Goal: Task Accomplishment & Management: Manage account settings

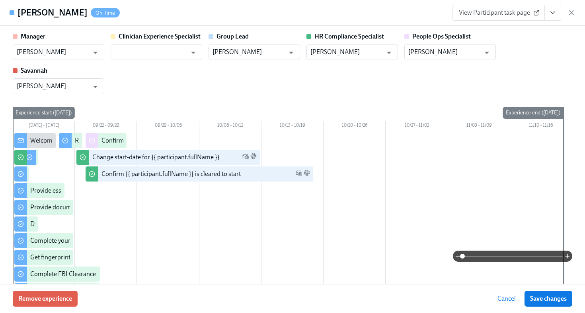
scroll to position [465, 0]
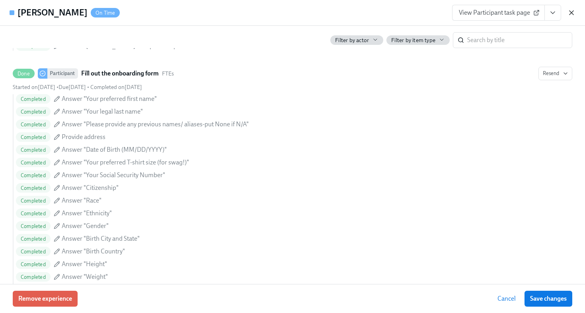
click at [572, 14] on icon "button" at bounding box center [571, 13] width 8 height 8
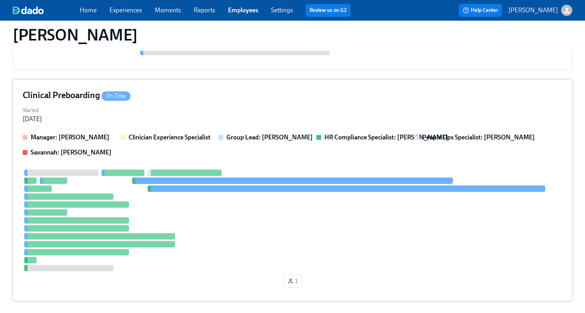
click at [259, 119] on div "Started [DATE]" at bounding box center [292, 114] width 539 height 19
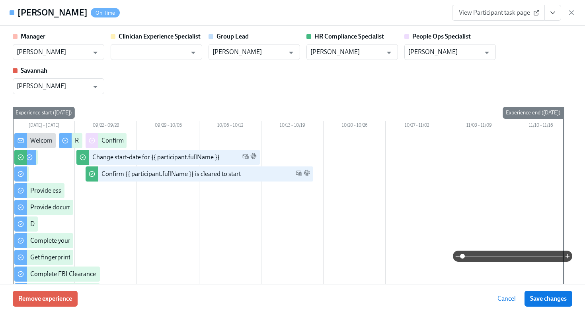
click at [554, 16] on icon "View task page" at bounding box center [552, 13] width 8 height 8
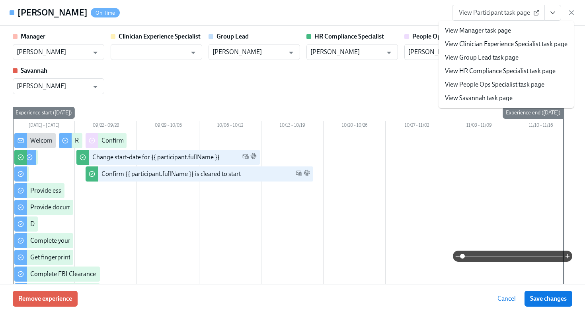
click at [515, 74] on link "View HR Compliance Specialist task page" at bounding box center [500, 71] width 111 height 9
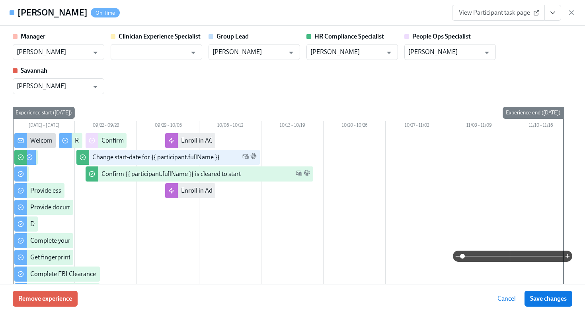
click at [576, 15] on div "[PERSON_NAME] On Time View Participant task page" at bounding box center [292, 13] width 585 height 26
click at [575, 15] on div "[PERSON_NAME] On Time View Participant task page" at bounding box center [292, 13] width 585 height 26
click at [570, 8] on div "View Participant task page" at bounding box center [513, 13] width 123 height 16
click at [570, 14] on icon "button" at bounding box center [571, 13] width 8 height 8
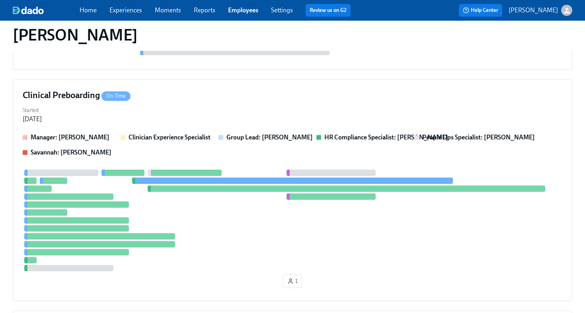
click at [245, 14] on span "Employees" at bounding box center [243, 10] width 30 height 9
click at [245, 10] on link "Employees" at bounding box center [243, 10] width 30 height 8
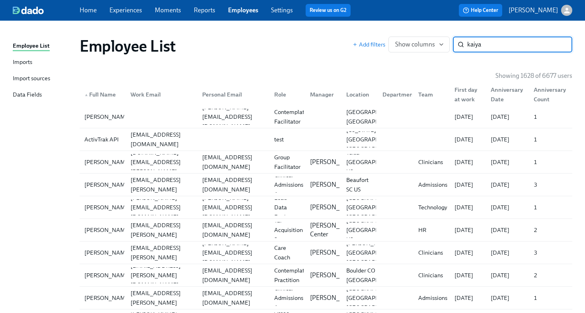
type input "kaiya"
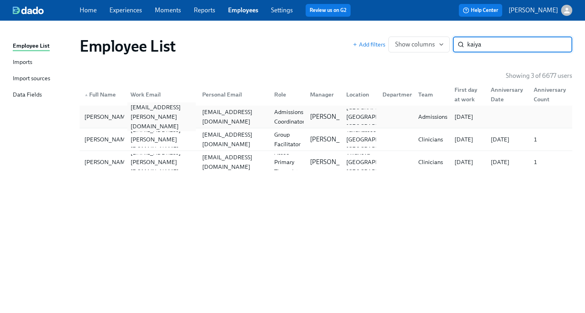
click at [170, 118] on div "[EMAIL_ADDRESS][PERSON_NAME][DOMAIN_NAME]" at bounding box center [161, 117] width 69 height 29
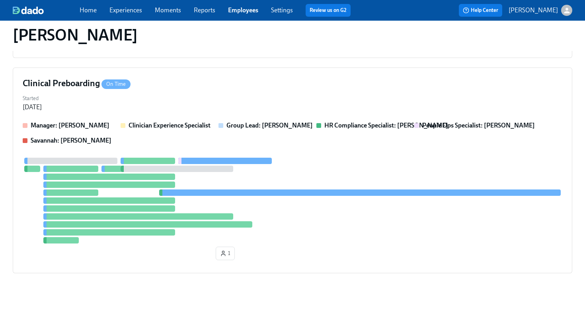
scroll to position [189, 0]
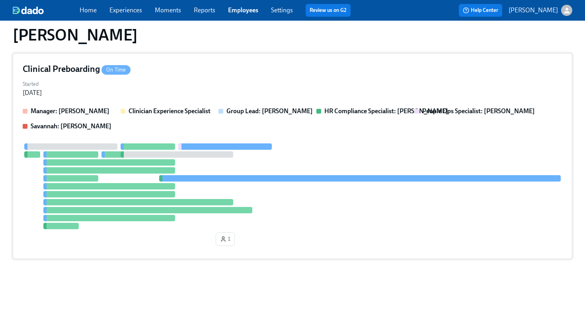
click at [317, 194] on div at bounding box center [292, 187] width 539 height 86
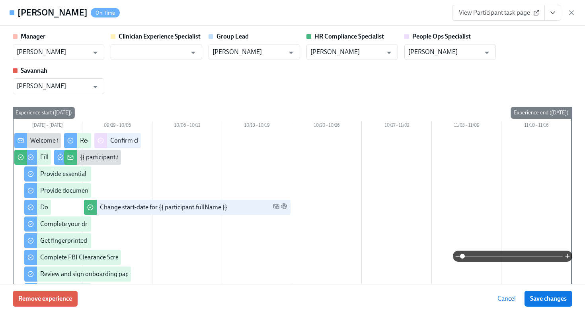
click at [554, 12] on icon "View task page" at bounding box center [552, 13] width 4 height 2
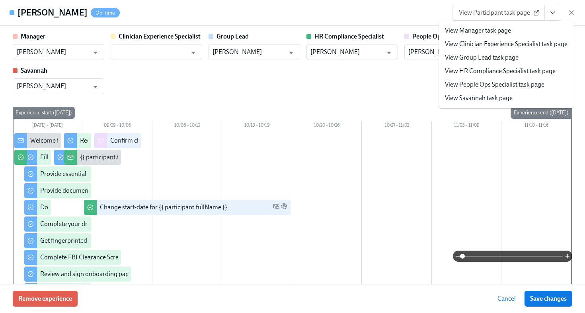
click at [536, 74] on link "View HR Compliance Specialist task page" at bounding box center [500, 71] width 111 height 9
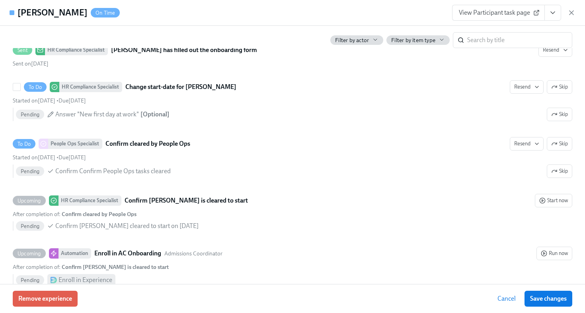
scroll to position [1465, 0]
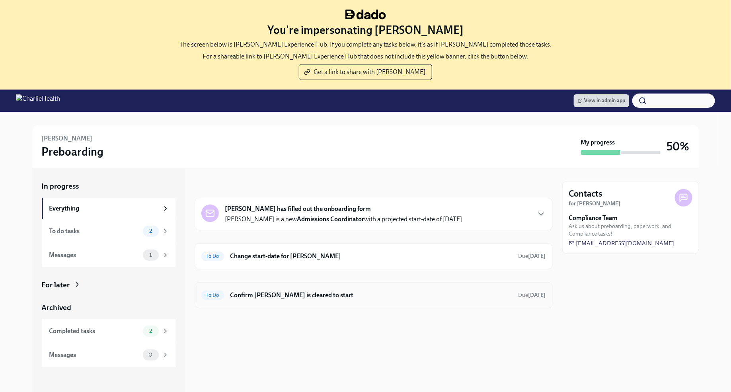
click at [345, 295] on h6 "Confirm [PERSON_NAME] is cleared to start" at bounding box center [371, 295] width 282 height 9
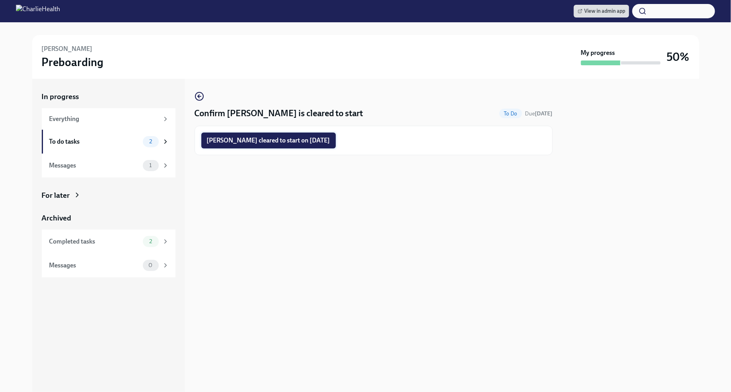
click at [294, 144] on span "Jack Haunert cleared to start on 10/06/2025" at bounding box center [268, 140] width 123 height 8
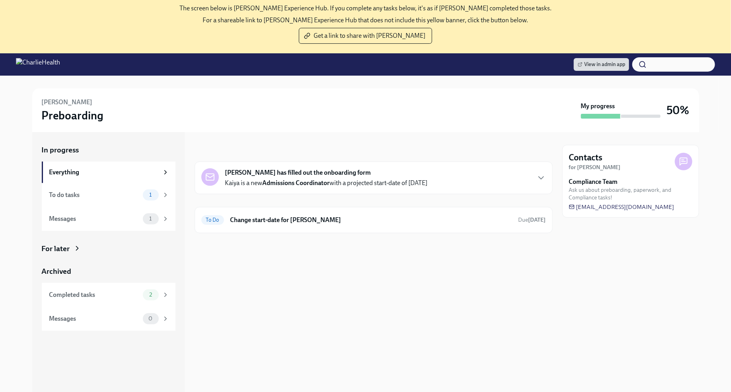
scroll to position [39, 0]
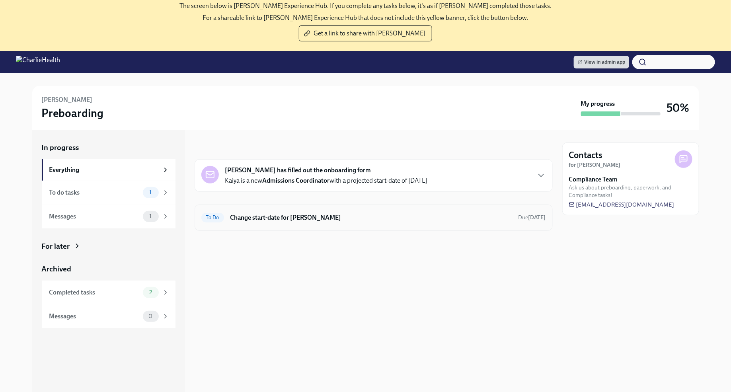
click at [367, 220] on h6 "Change start-date for [PERSON_NAME]" at bounding box center [371, 217] width 282 height 9
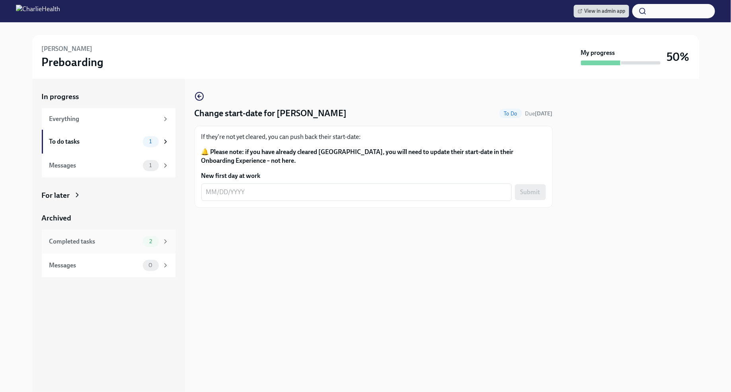
click at [93, 239] on div "Completed tasks" at bounding box center [94, 241] width 90 height 9
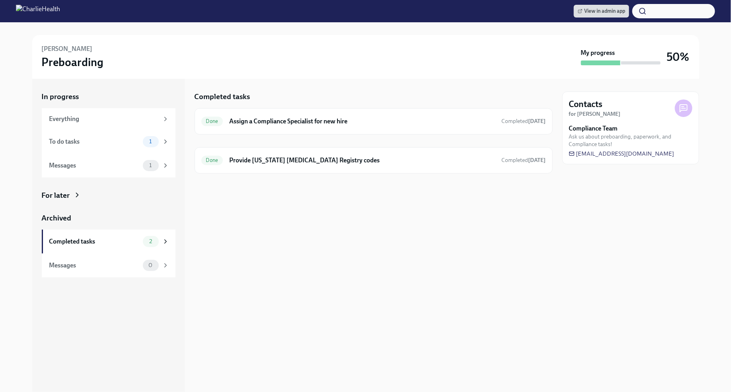
click at [68, 198] on div "For later" at bounding box center [56, 195] width 28 height 10
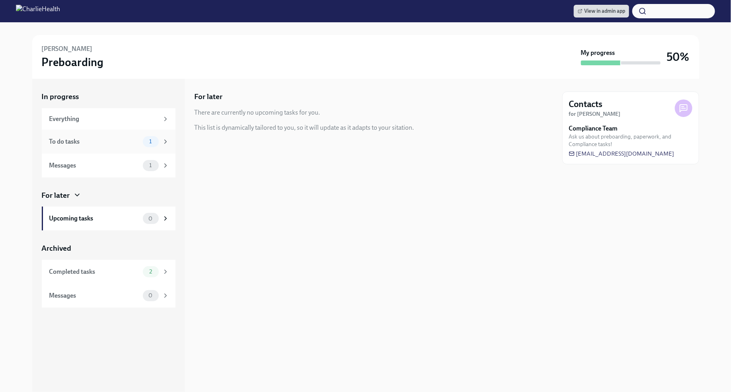
click at [102, 142] on div "To do tasks" at bounding box center [94, 141] width 90 height 9
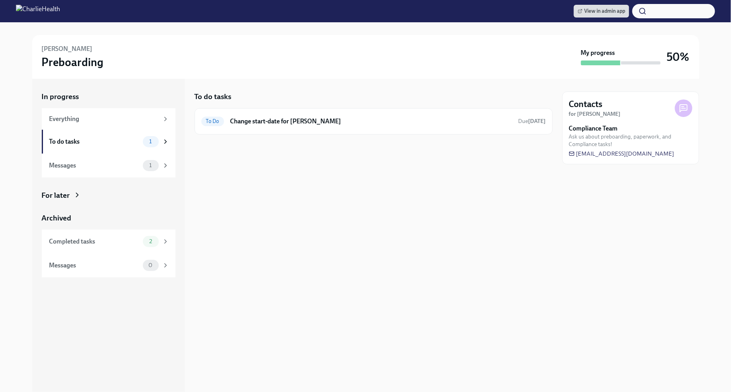
click at [63, 191] on div "For later" at bounding box center [56, 195] width 28 height 10
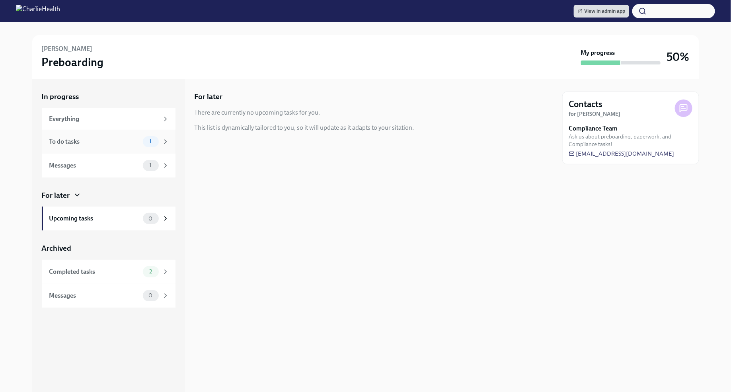
click at [114, 142] on div "To do tasks" at bounding box center [94, 141] width 90 height 9
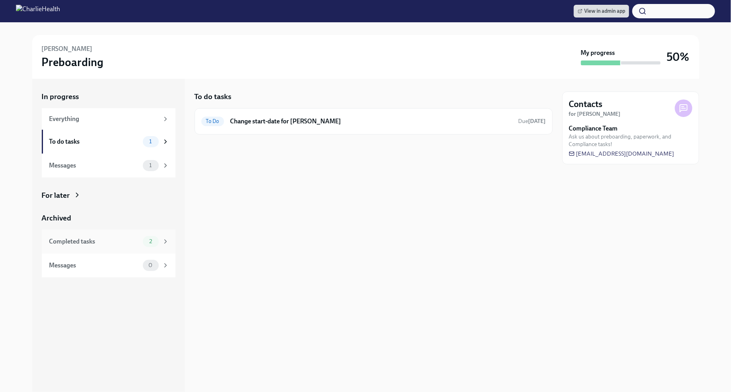
click at [123, 241] on div "Completed tasks" at bounding box center [94, 241] width 90 height 9
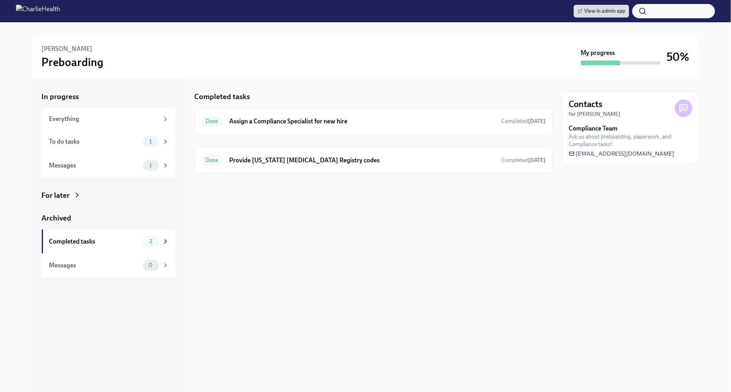
click at [66, 190] on div "For later" at bounding box center [56, 195] width 28 height 10
